Goal: Task Accomplishment & Management: Manage account settings

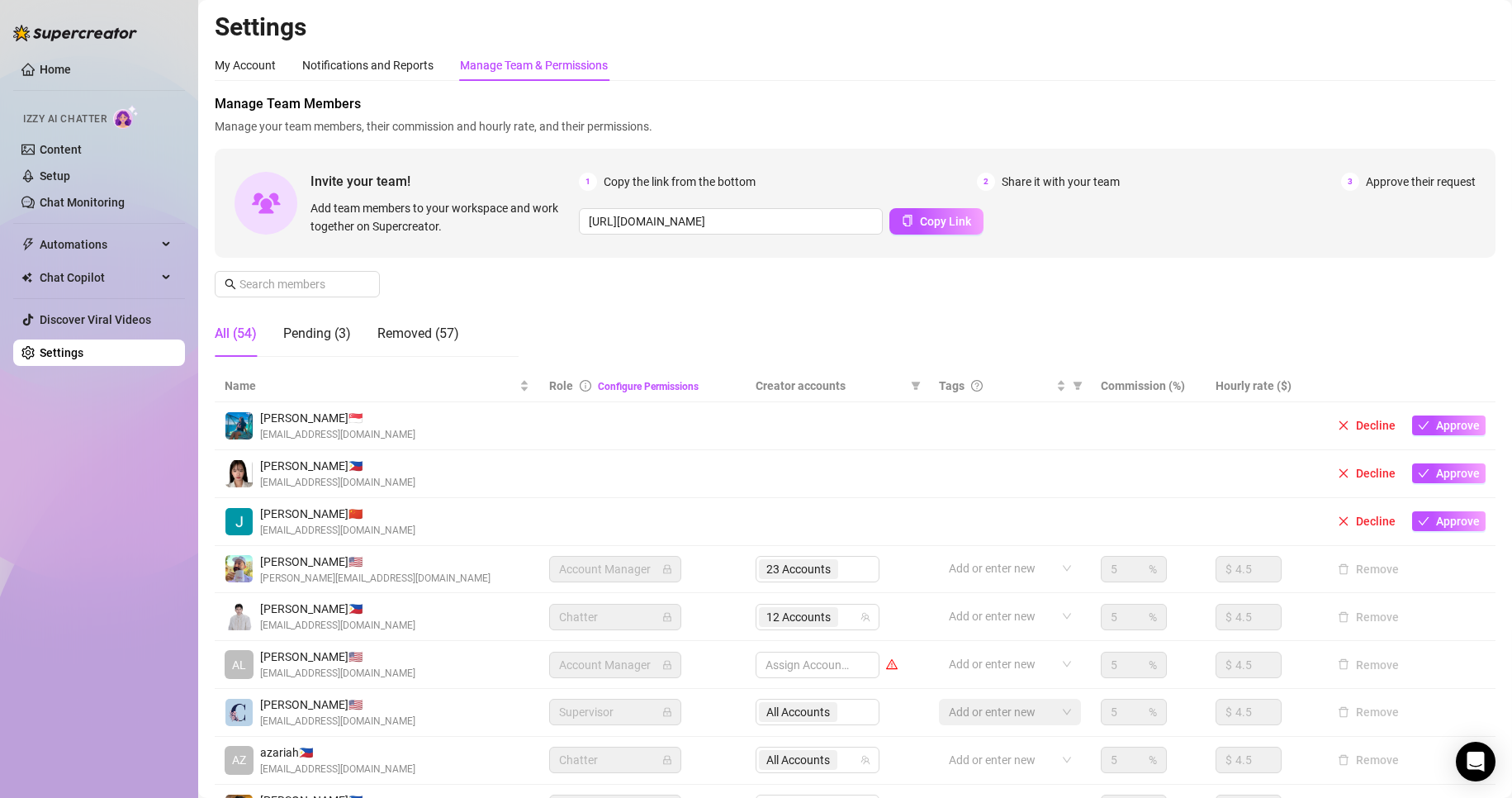
click at [1412, 45] on div "Settings My Account Notifications and Reports Manage Team & Permissions Profile…" at bounding box center [856, 478] width 1281 height 934
click at [381, 70] on div "Notifications and Reports" at bounding box center [368, 65] width 131 height 19
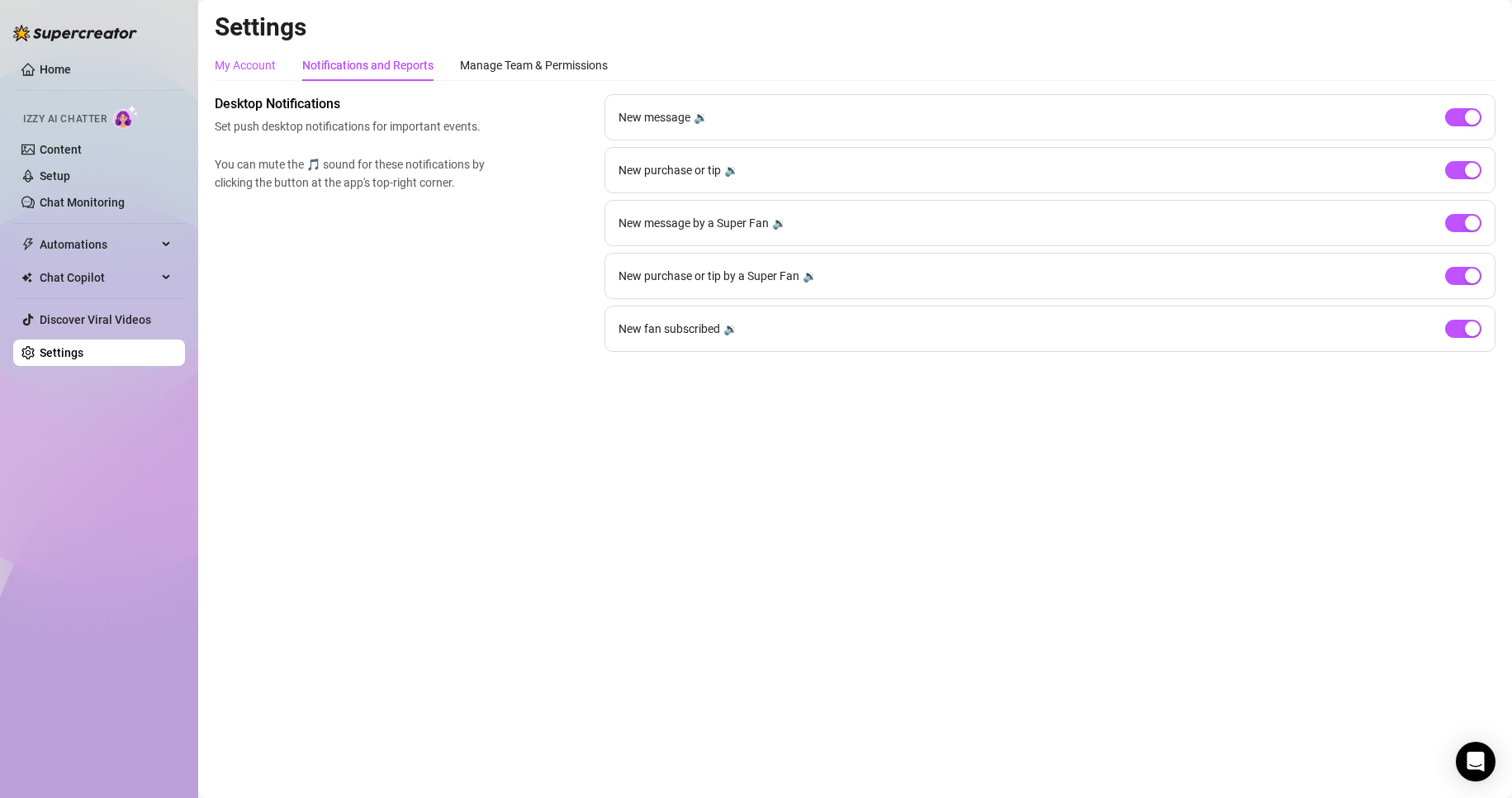
click at [242, 65] on div "My Account" at bounding box center [246, 65] width 61 height 19
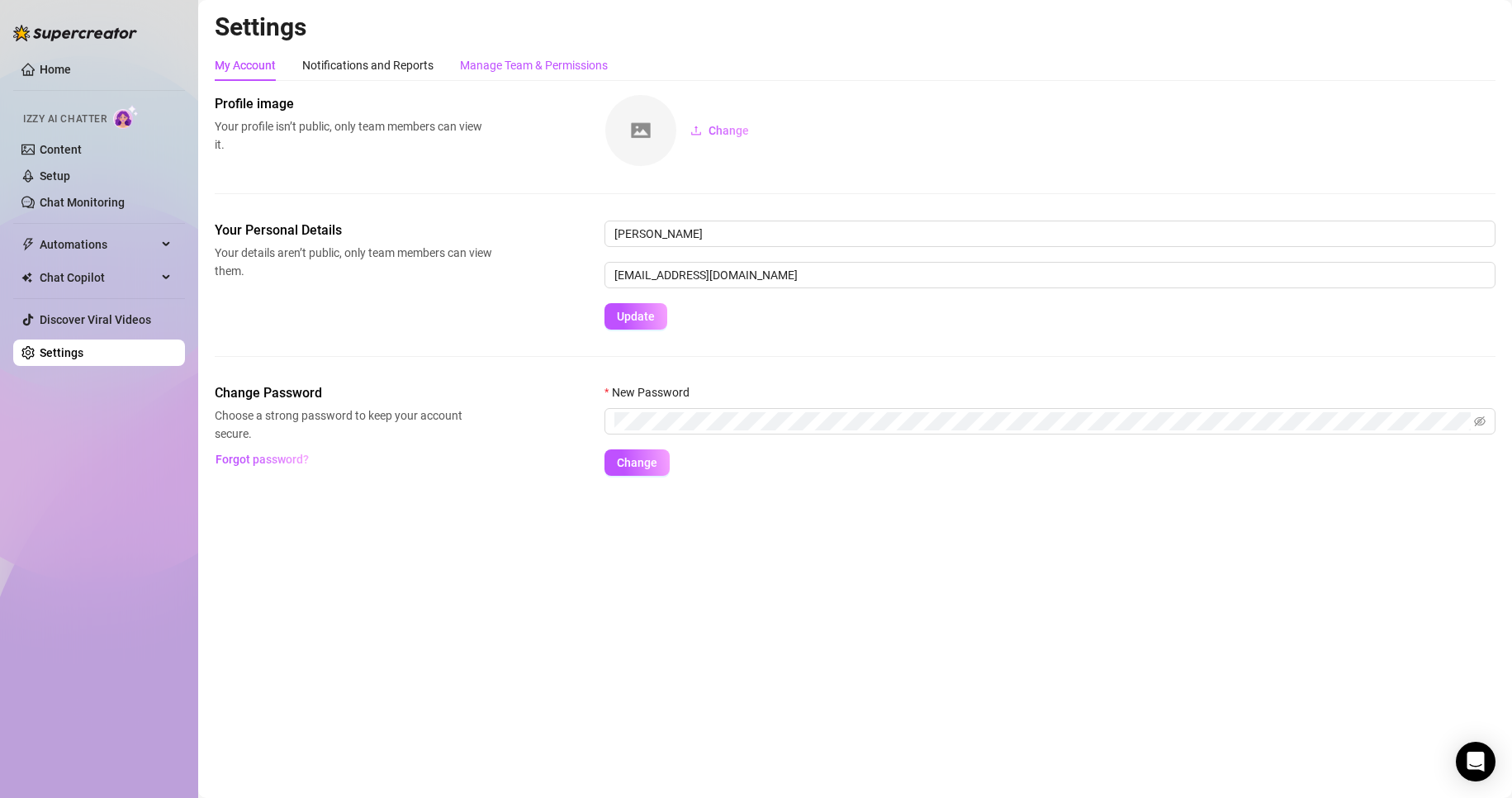
click at [547, 61] on div "Manage Team & Permissions" at bounding box center [533, 65] width 148 height 19
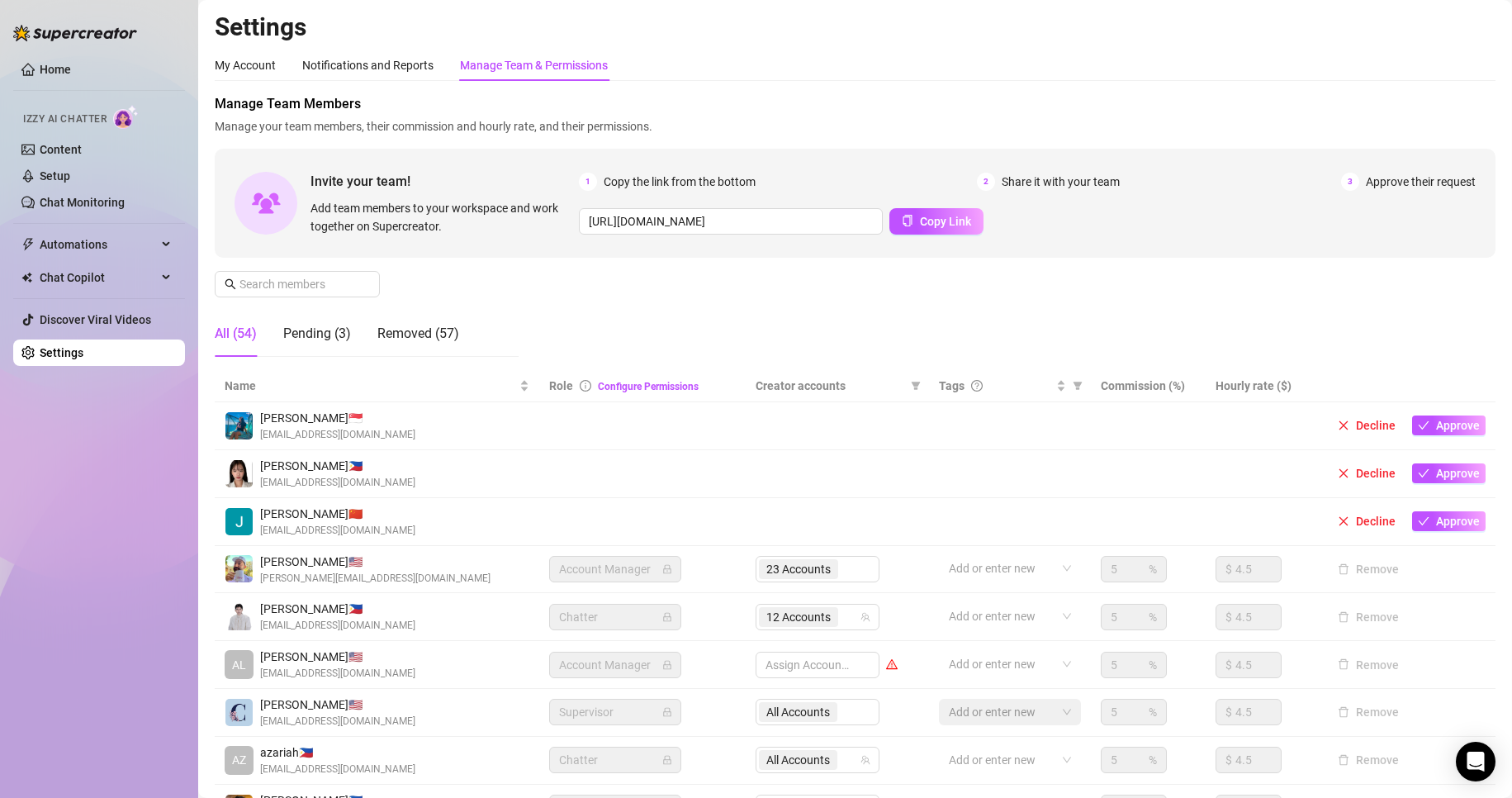
click at [749, 373] on th "Creator accounts" at bounding box center [837, 385] width 183 height 33
click at [767, 385] on span "Creator accounts" at bounding box center [830, 386] width 149 height 19
click at [826, 398] on th "Creator accounts" at bounding box center [837, 385] width 183 height 33
click at [820, 384] on span "Creator accounts" at bounding box center [830, 386] width 149 height 19
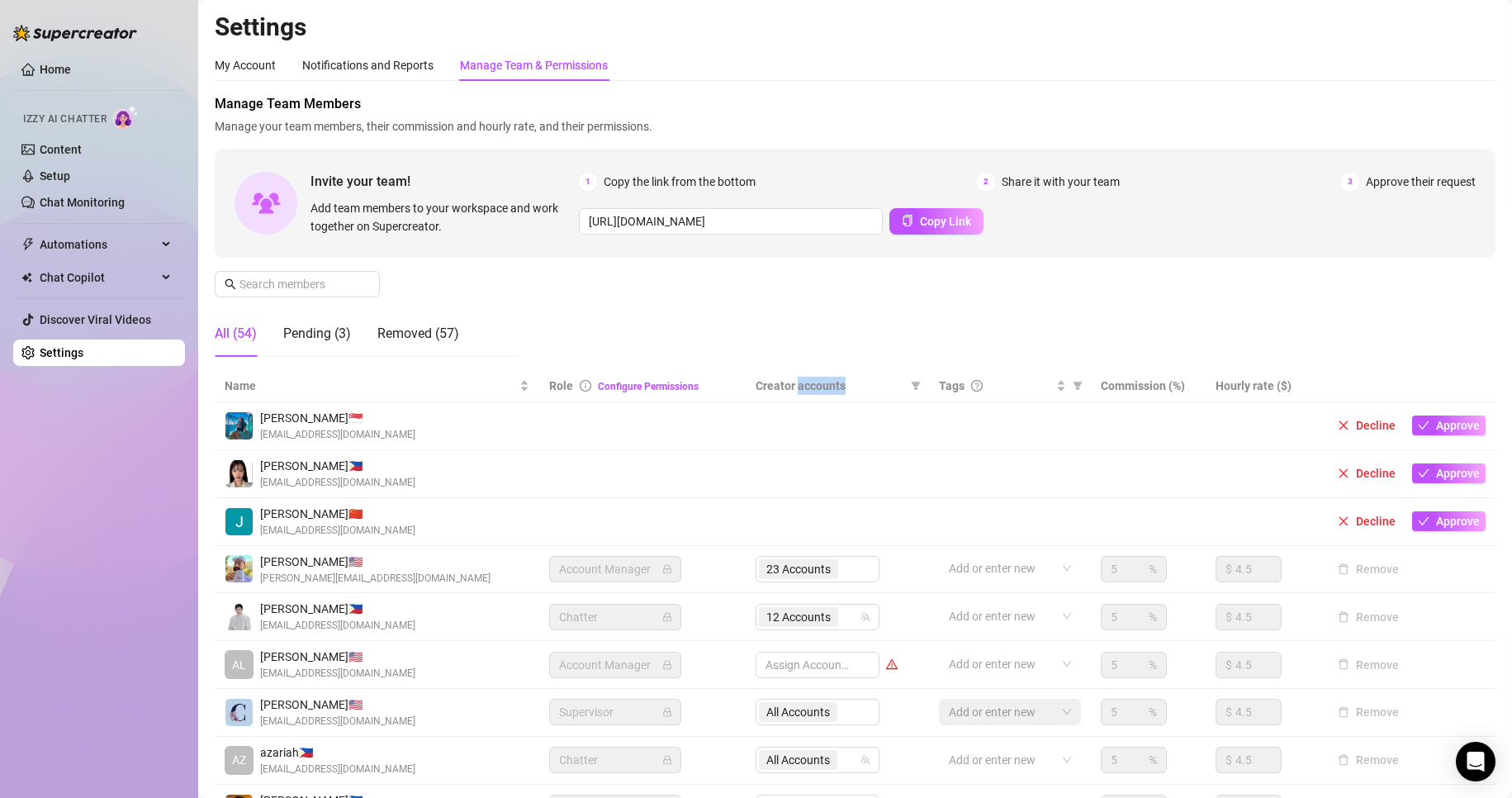
click at [820, 384] on span "Creator accounts" at bounding box center [830, 386] width 149 height 19
click at [413, 331] on div "Removed (57)" at bounding box center [418, 333] width 82 height 20
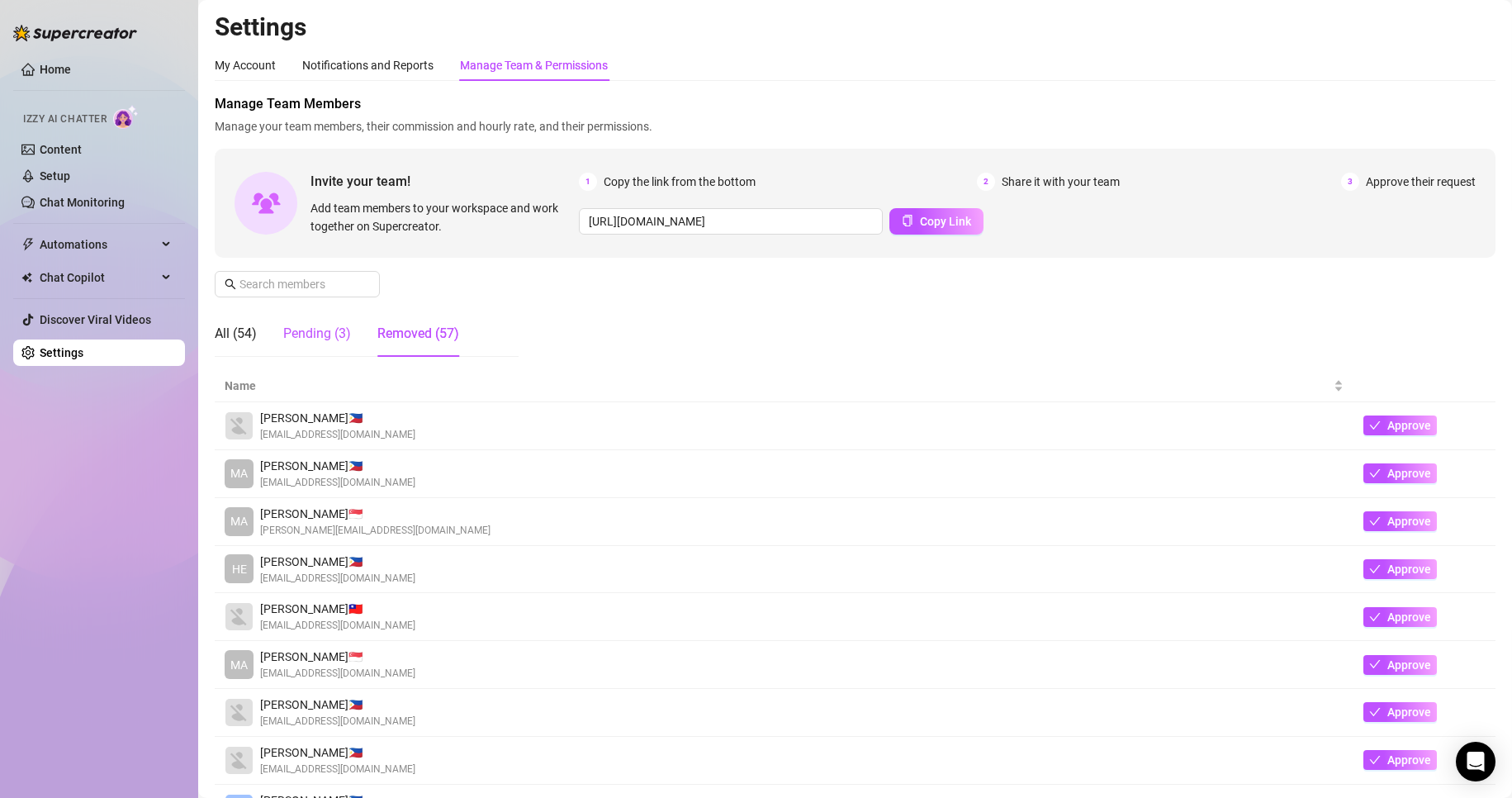
click at [327, 340] on div "Pending (3)" at bounding box center [317, 333] width 68 height 20
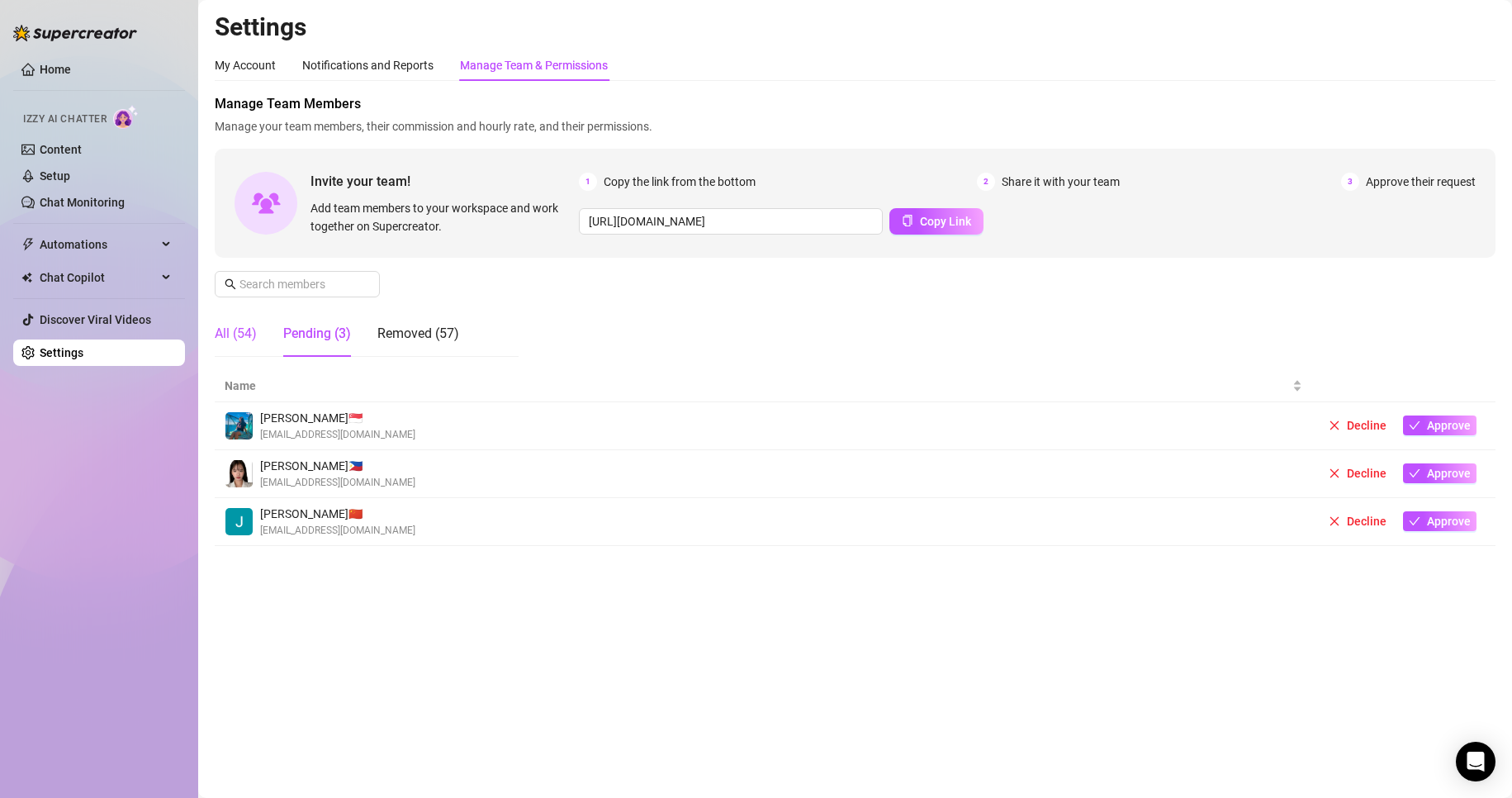
click at [249, 333] on div "All (54)" at bounding box center [236, 333] width 42 height 20
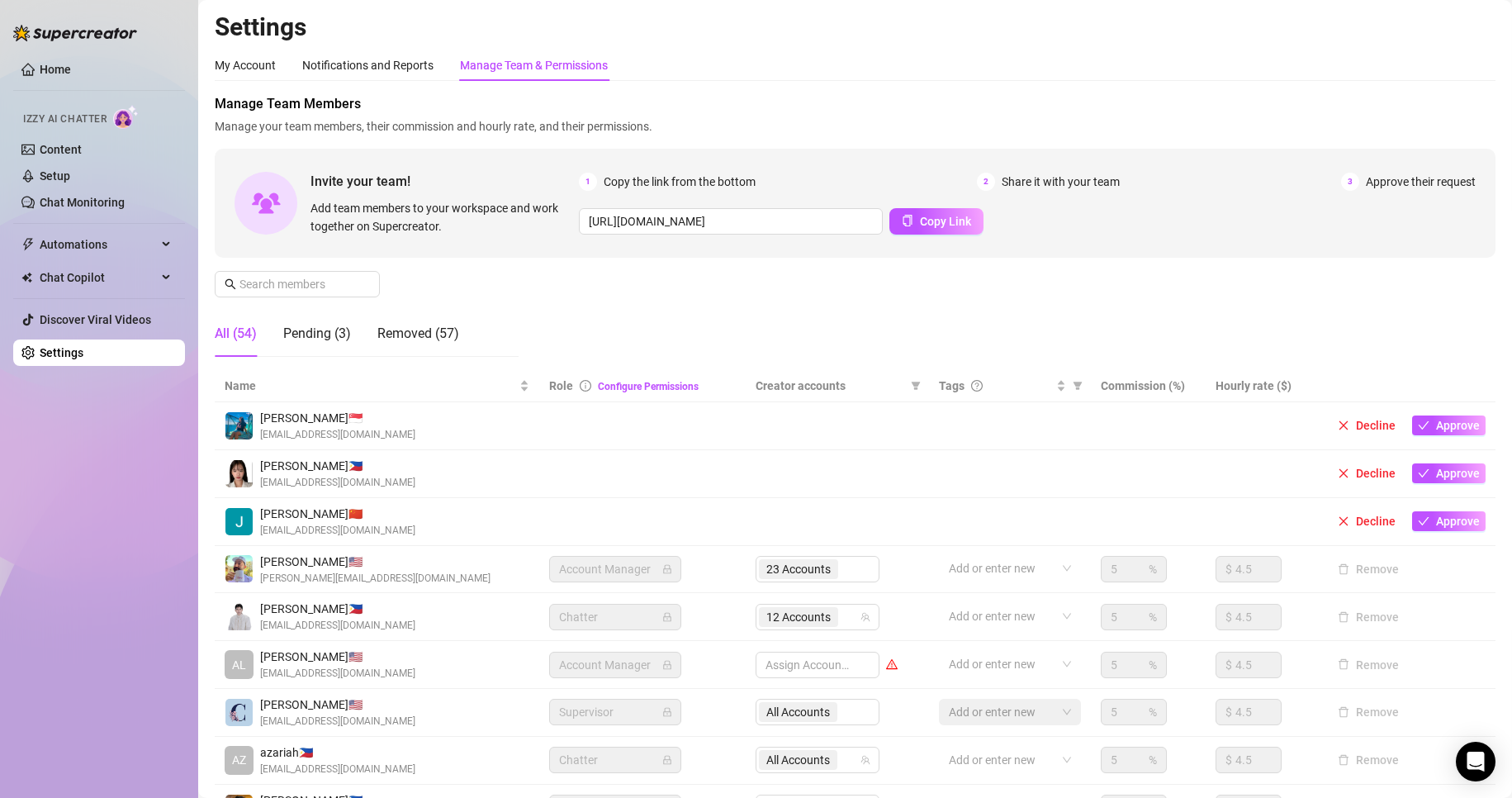
click at [762, 385] on span "Creator accounts" at bounding box center [830, 386] width 149 height 19
click at [779, 385] on span "Creator accounts" at bounding box center [830, 386] width 149 height 19
click at [129, 289] on span "Chat Copilot" at bounding box center [99, 277] width 117 height 26
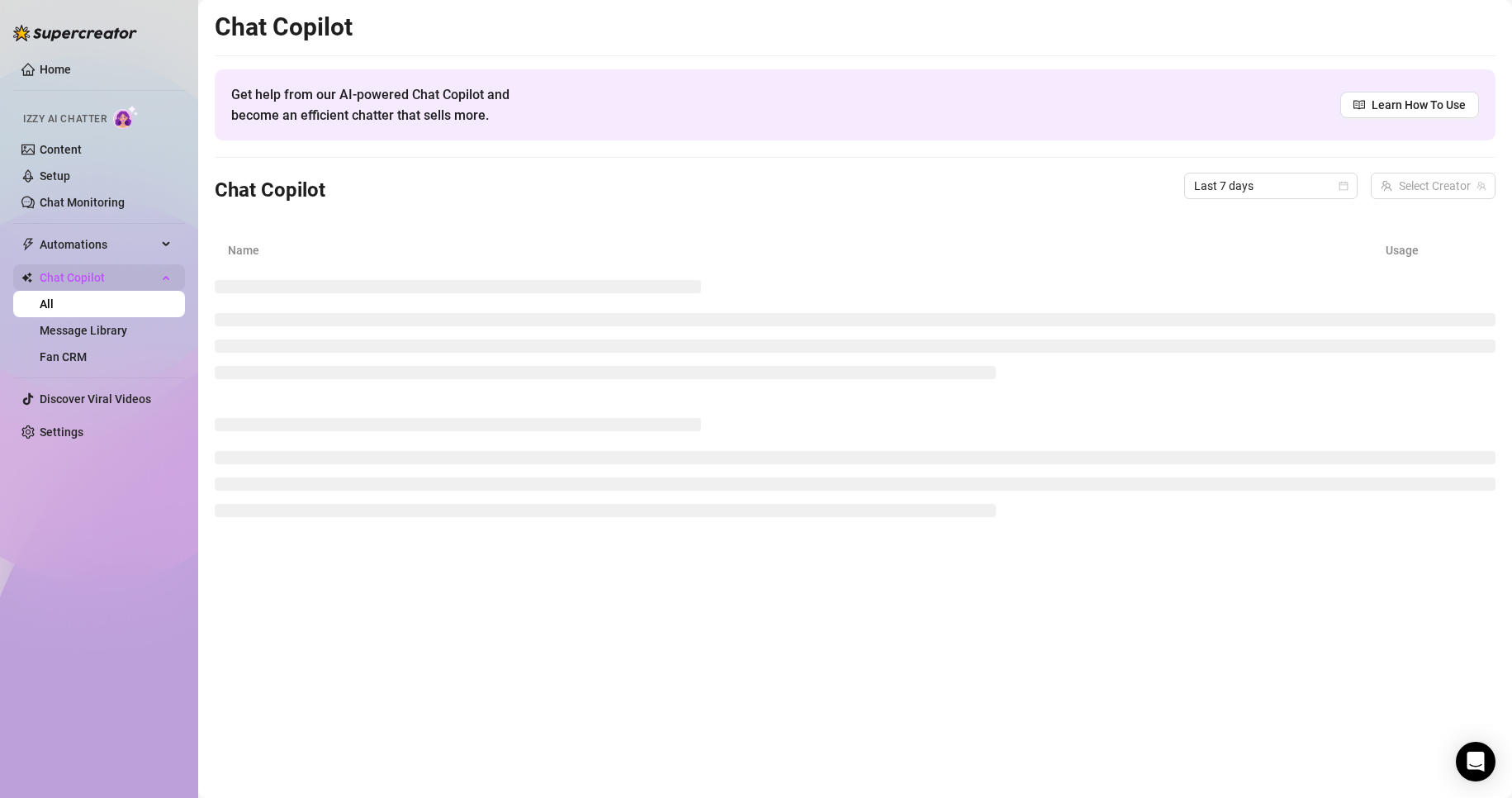
click at [133, 276] on span "Chat Copilot" at bounding box center [99, 277] width 117 height 26
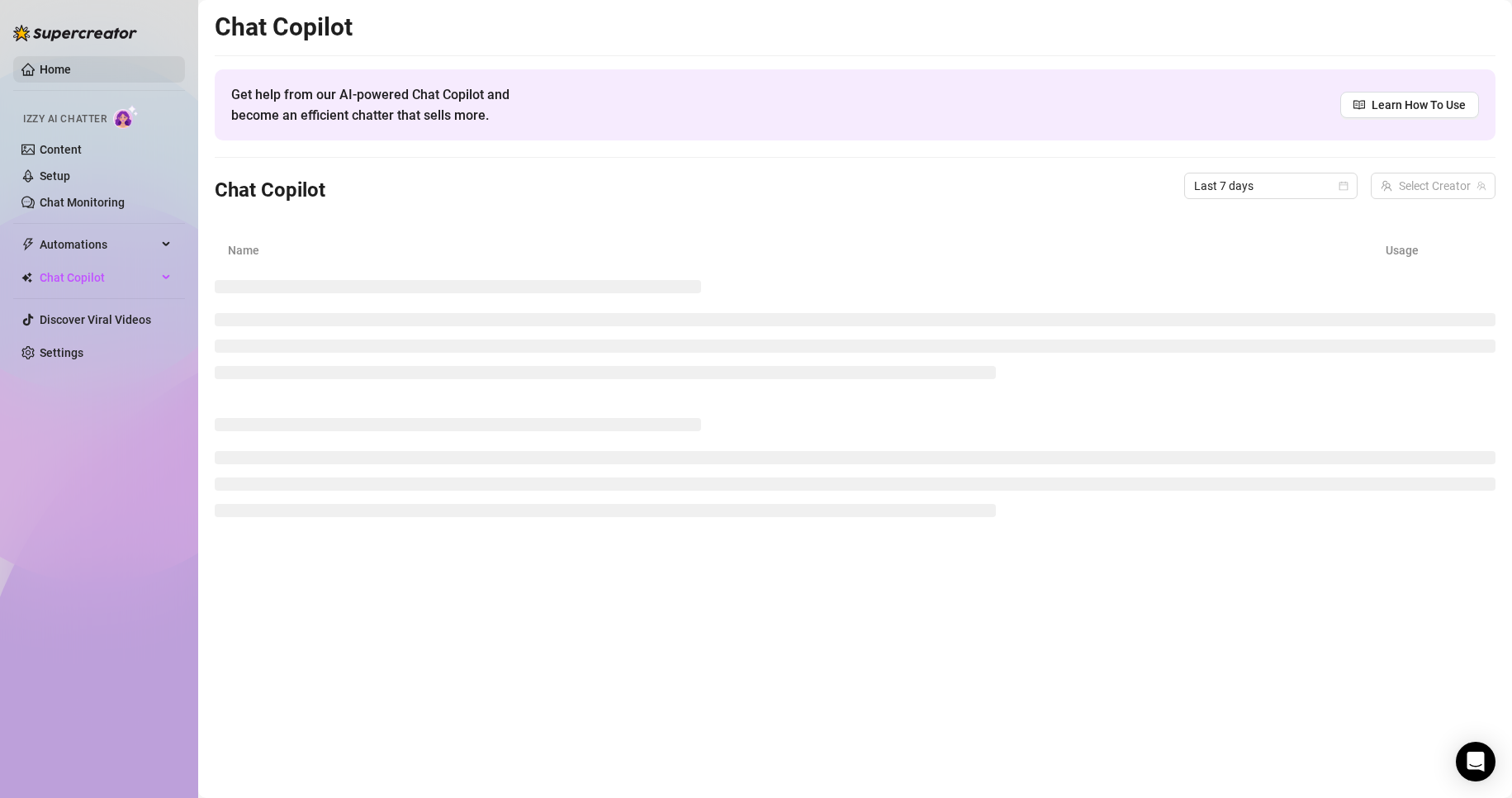
click at [70, 62] on link "Home" at bounding box center [56, 69] width 32 height 13
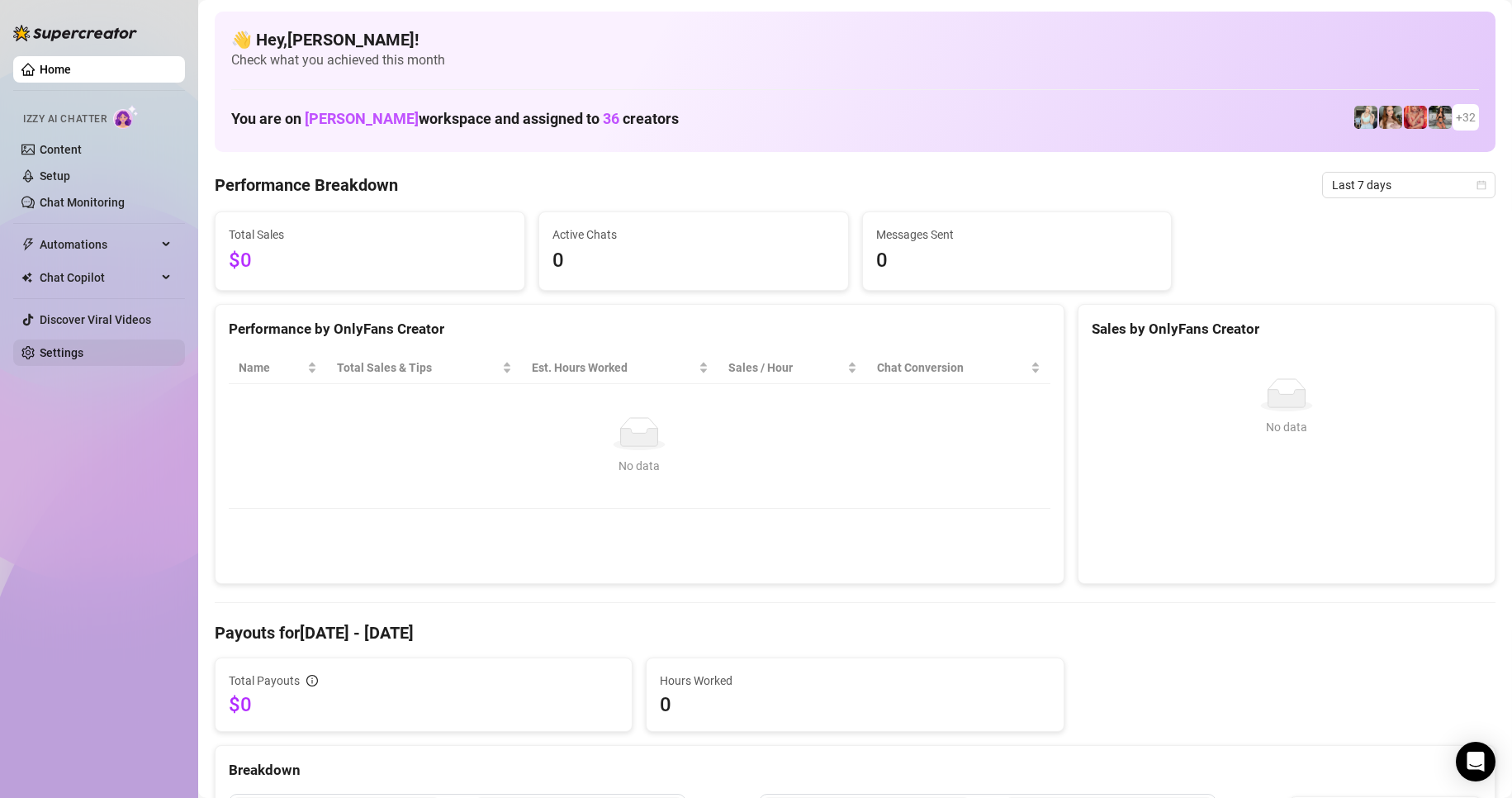
click at [52, 358] on link "Settings" at bounding box center [61, 353] width 44 height 13
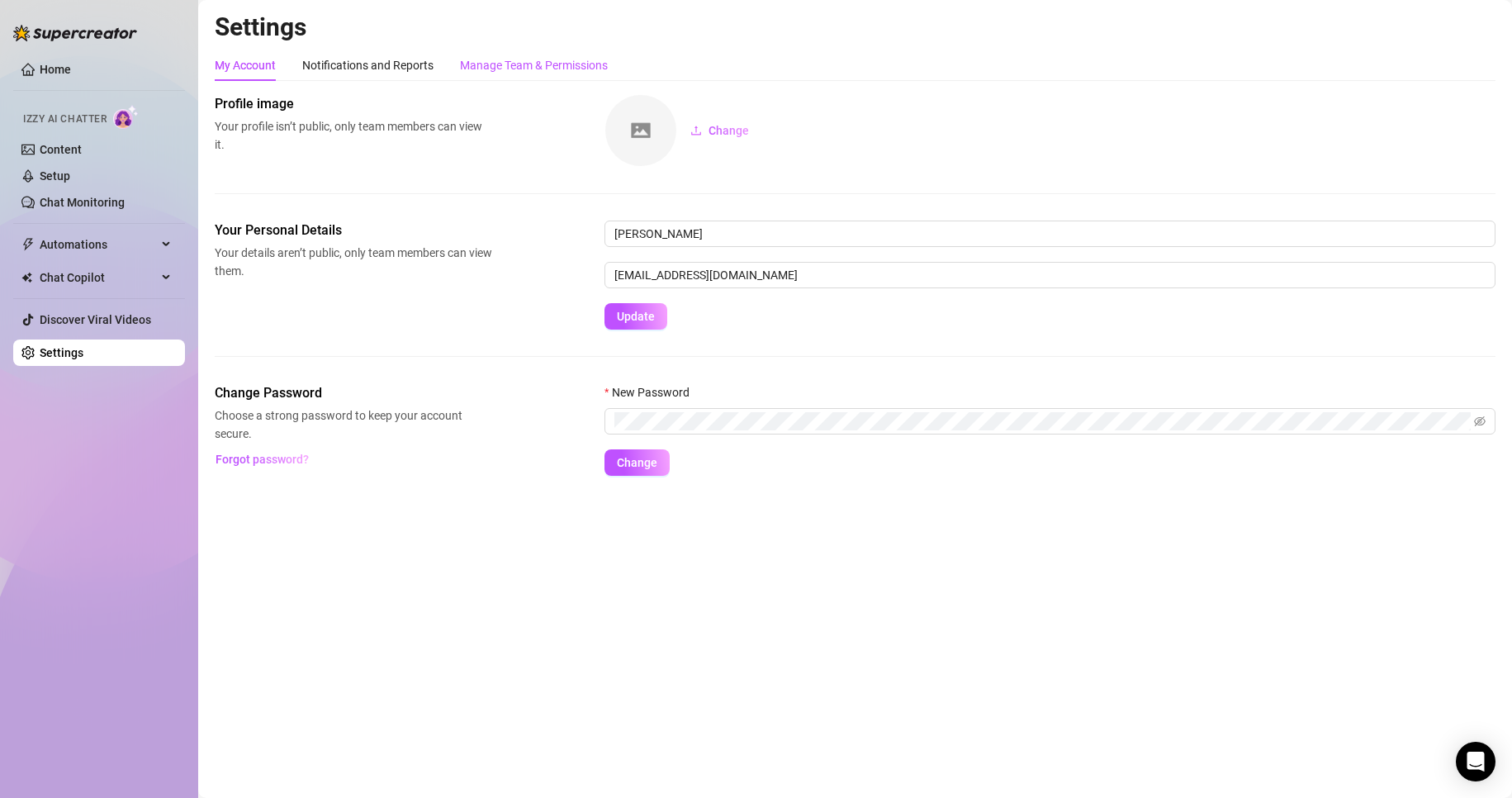
click at [516, 61] on div "Manage Team & Permissions" at bounding box center [533, 65] width 148 height 19
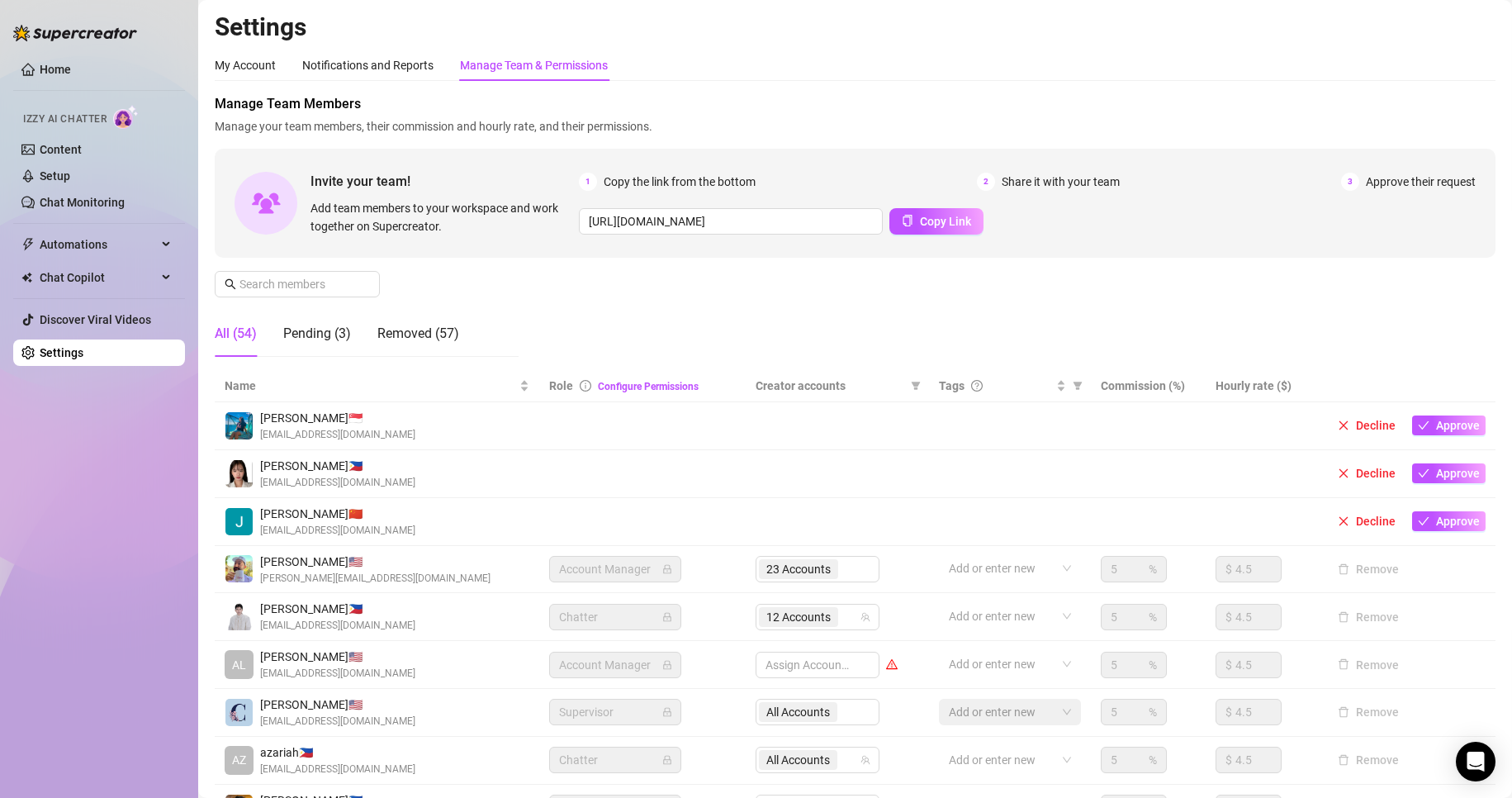
click at [816, 387] on span "Creator accounts" at bounding box center [830, 386] width 149 height 19
click at [311, 334] on div "Pending (3)" at bounding box center [317, 333] width 68 height 20
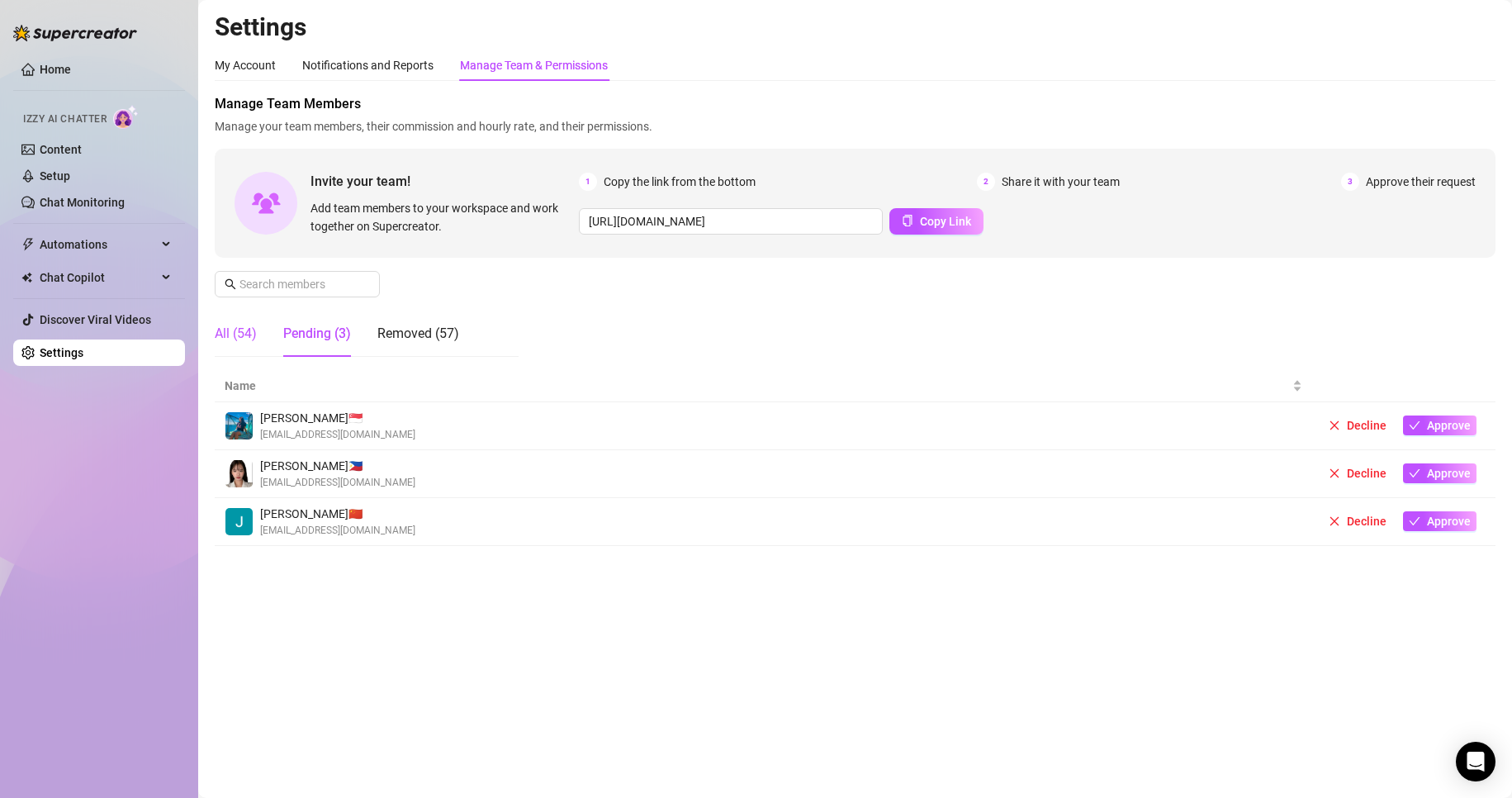
click at [232, 334] on div "All (54)" at bounding box center [236, 333] width 42 height 20
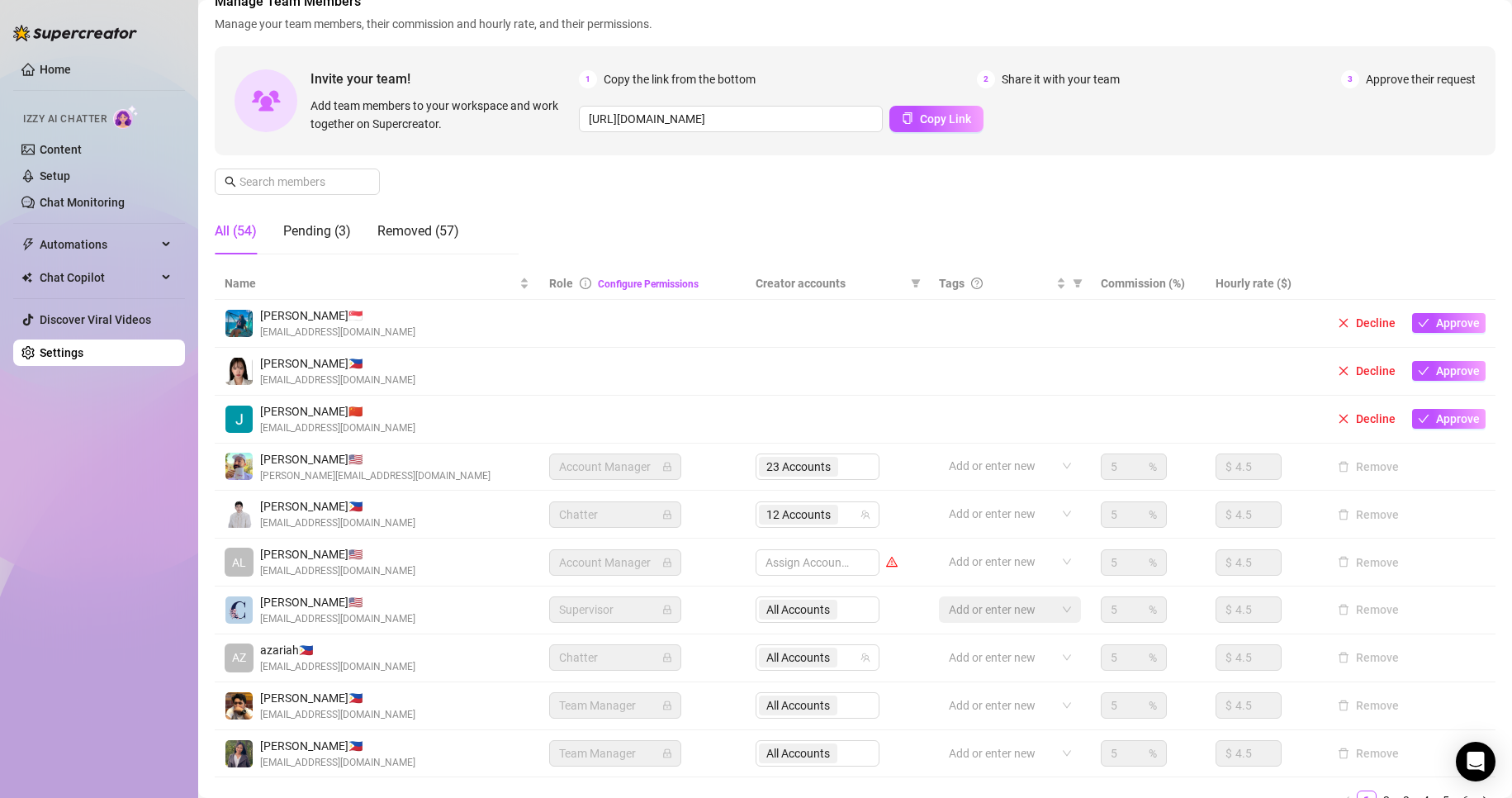
scroll to position [33, 0]
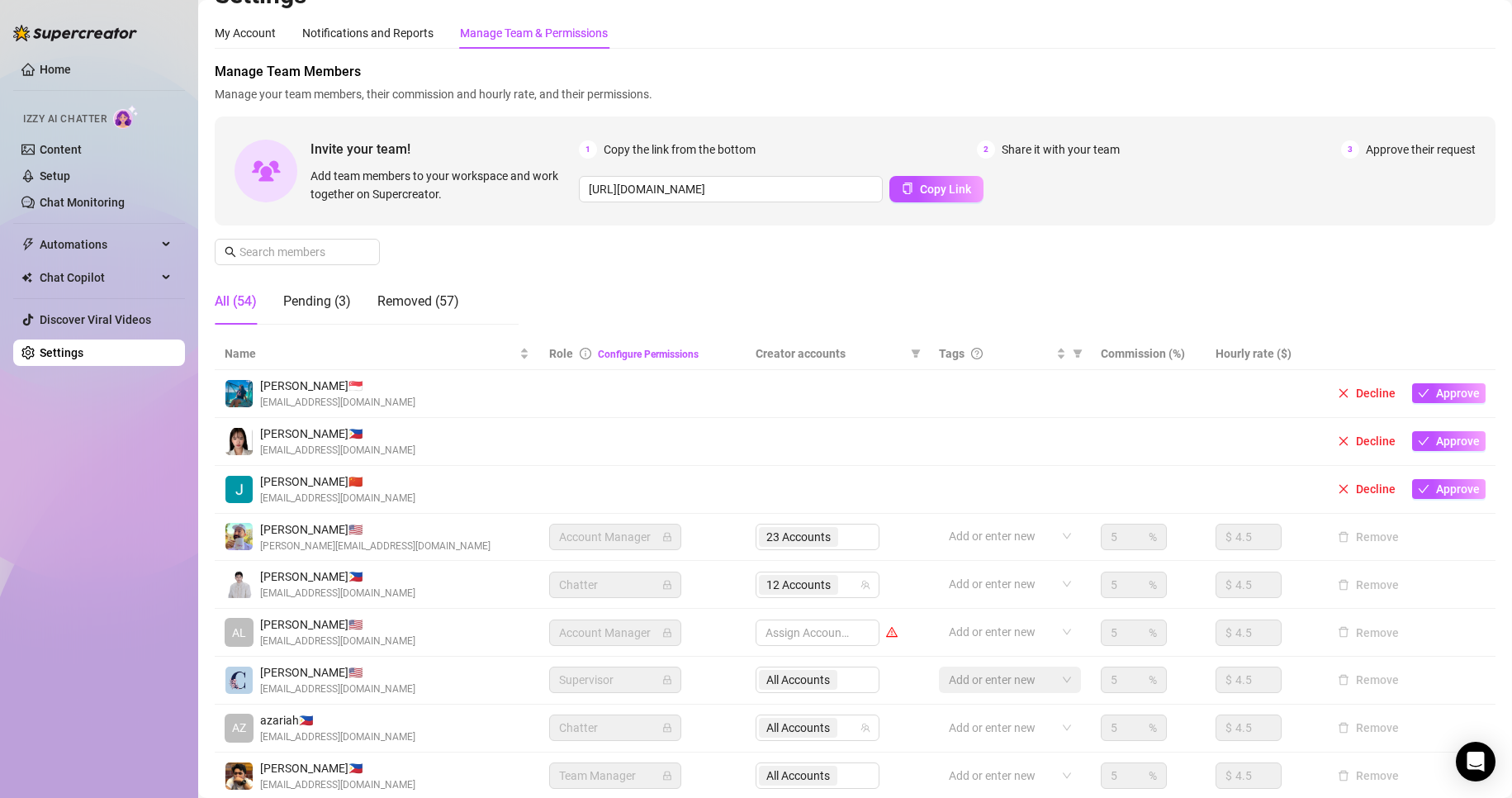
click at [926, 88] on span "Manage your team members, their commission and hourly rate, and their permissio…" at bounding box center [856, 94] width 1281 height 19
click at [401, 35] on div "Notifications and Reports" at bounding box center [368, 34] width 131 height 19
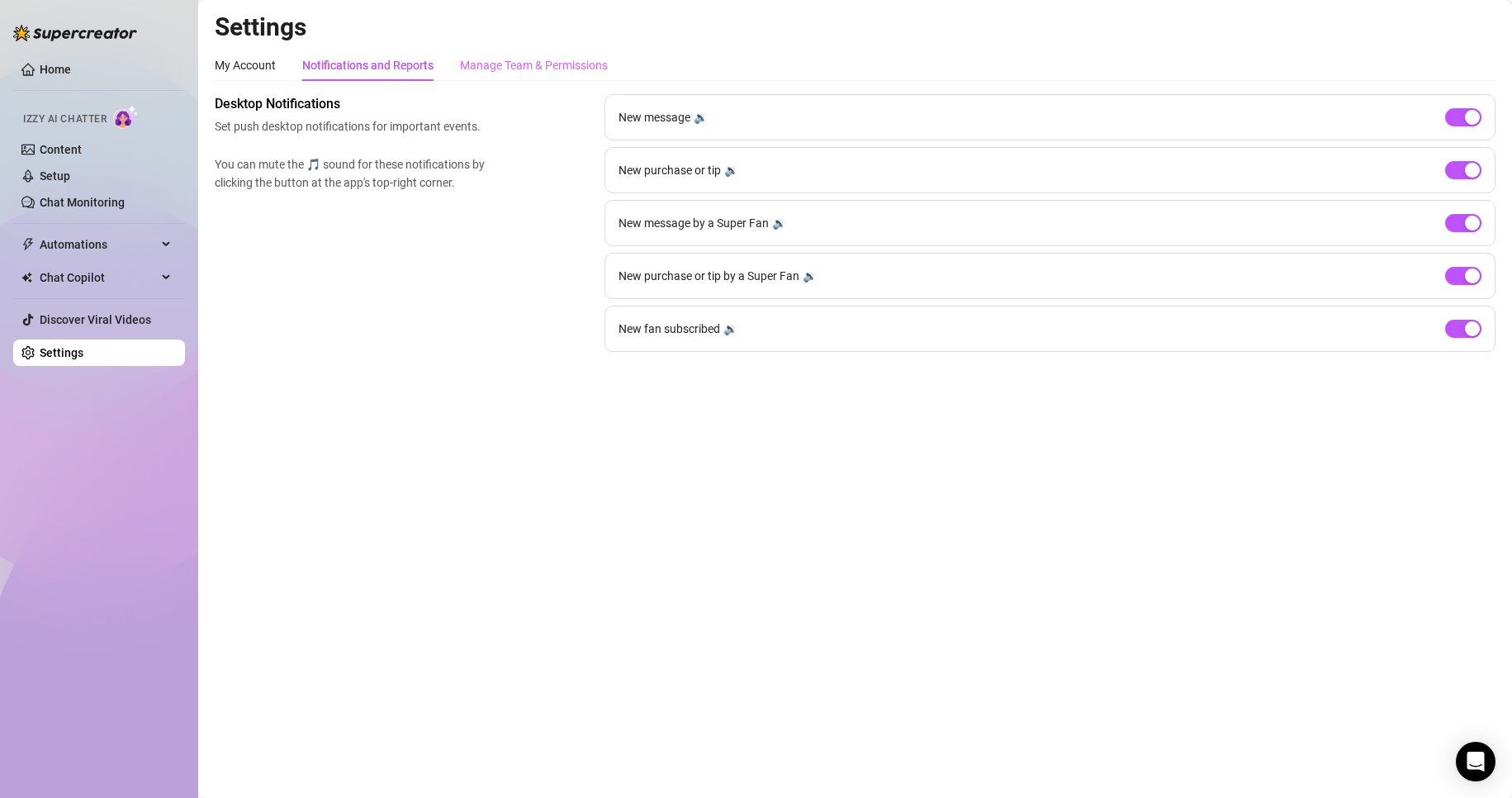
click at [550, 55] on div "Manage Team & Permissions" at bounding box center [533, 65] width 148 height 32
